Goal: Obtain resource: Download file/media

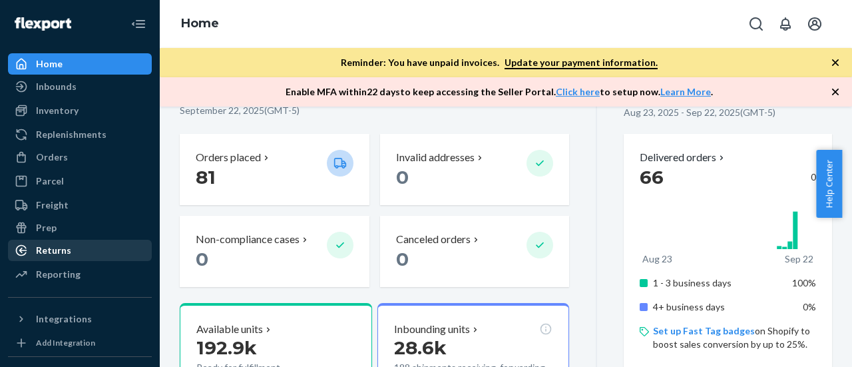
click at [53, 252] on div "Returns" at bounding box center [53, 250] width 35 height 13
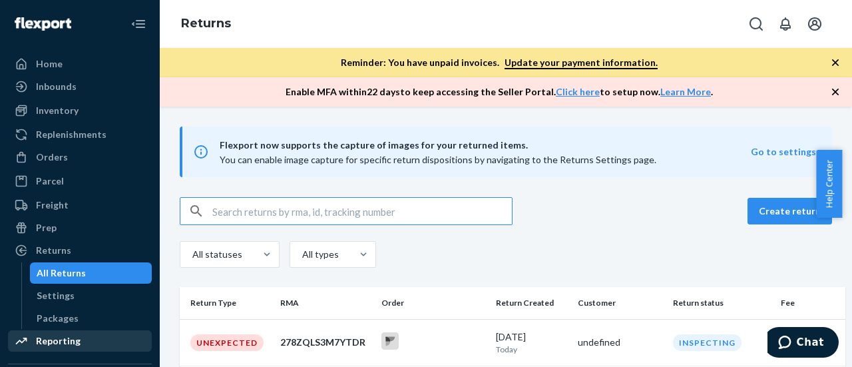
click at [62, 339] on div "Reporting" at bounding box center [58, 340] width 45 height 13
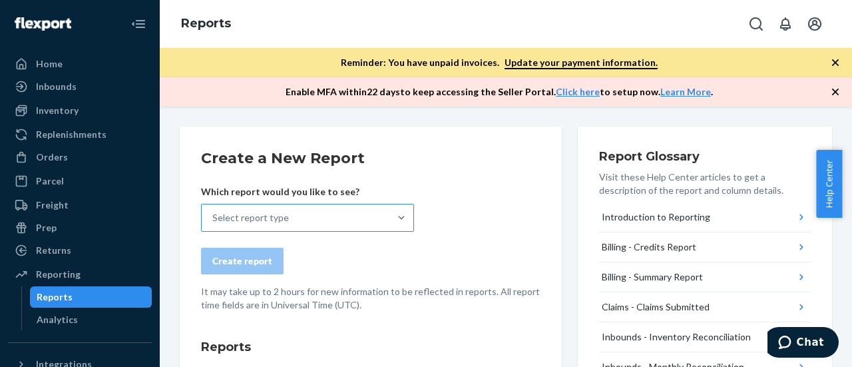
click at [370, 216] on div "Select report type" at bounding box center [296, 217] width 188 height 27
click at [214, 216] on input "Select report type" at bounding box center [212, 217] width 1 height 13
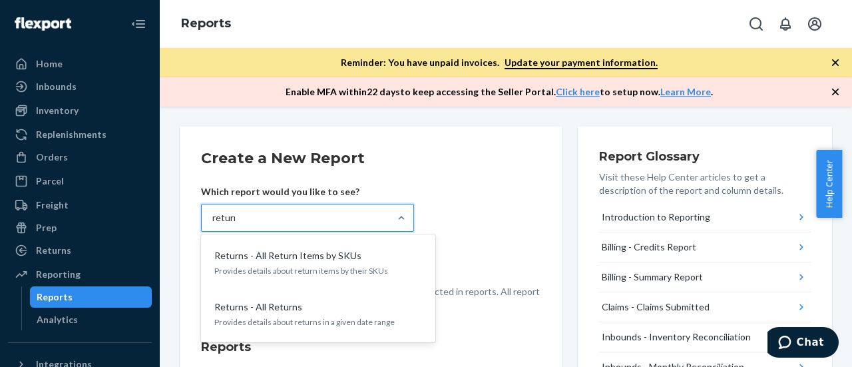
type input "returns"
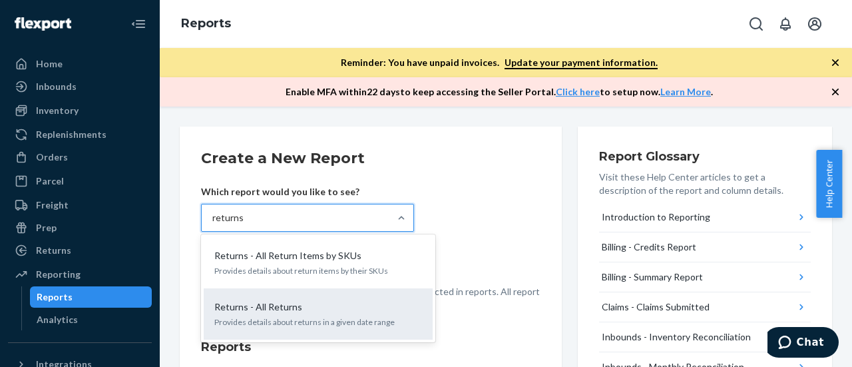
click at [322, 304] on div "Returns - All Returns" at bounding box center [315, 306] width 213 height 13
click at [244, 224] on input "returns" at bounding box center [227, 217] width 31 height 13
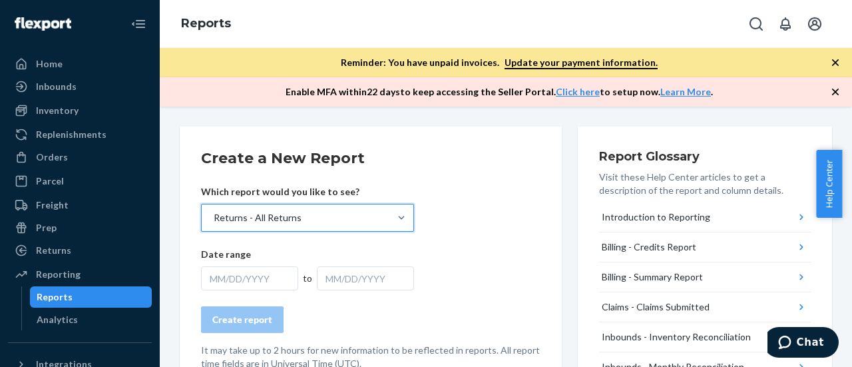
click at [266, 280] on div "MM/DD/YYYY" at bounding box center [249, 278] width 97 height 24
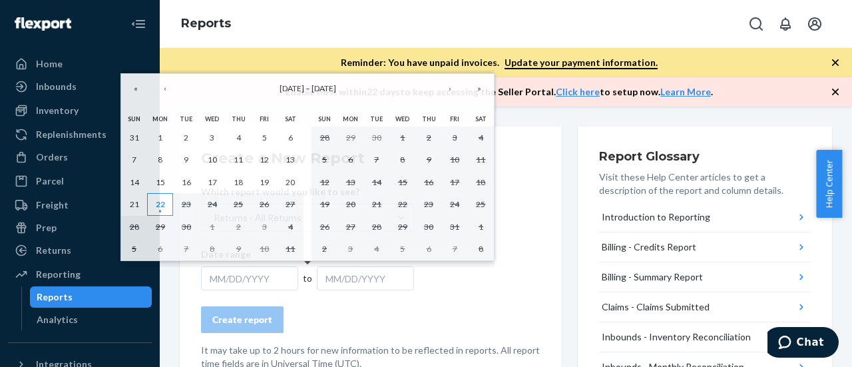
click at [156, 204] on abbr "22" at bounding box center [160, 204] width 9 height 10
click at [160, 202] on abbr "22" at bounding box center [160, 204] width 9 height 10
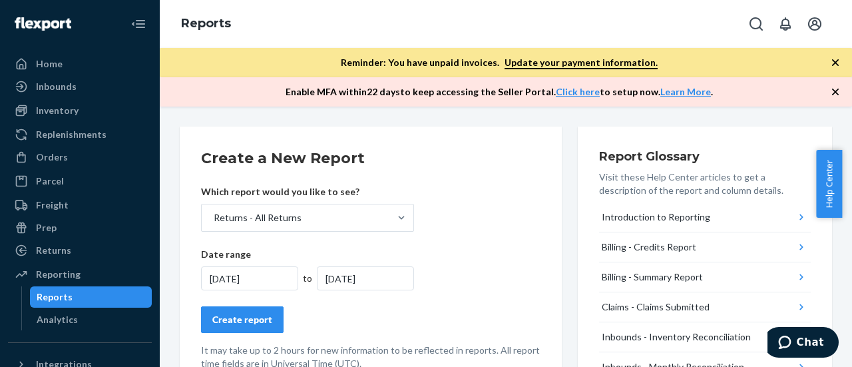
click at [252, 316] on div "Create report" at bounding box center [242, 319] width 60 height 13
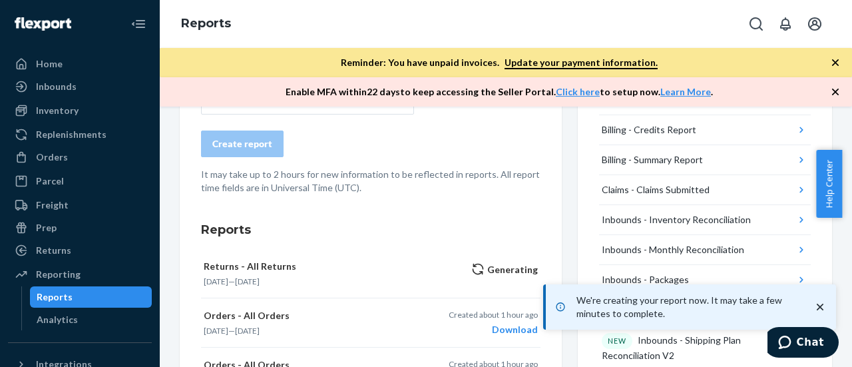
scroll to position [119, 0]
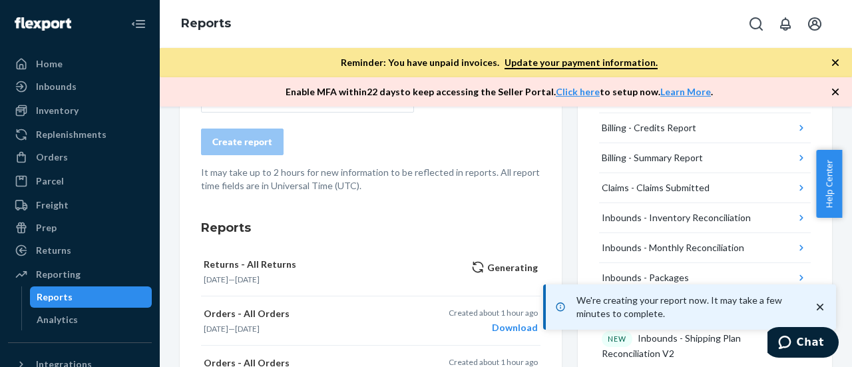
click at [822, 308] on icon "close toast" at bounding box center [820, 307] width 7 height 7
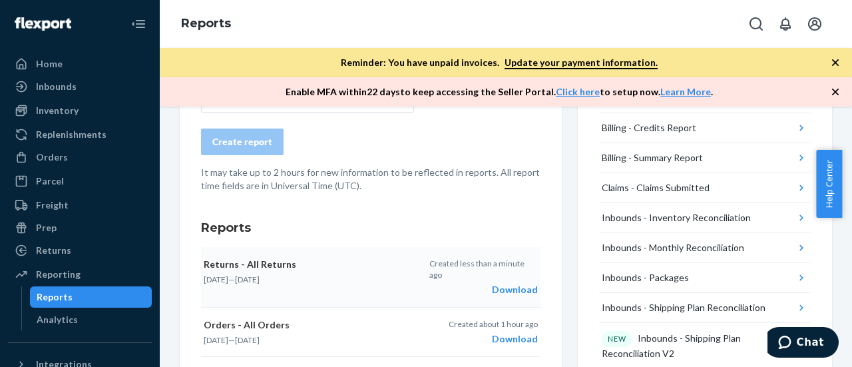
click at [508, 292] on div "Download" at bounding box center [483, 289] width 108 height 13
click at [513, 286] on div "Download" at bounding box center [483, 289] width 108 height 13
